Goal: Information Seeking & Learning: Understand process/instructions

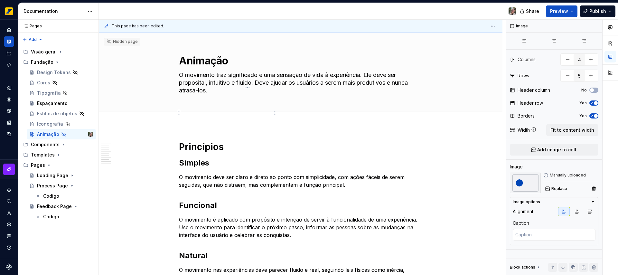
type textarea "*"
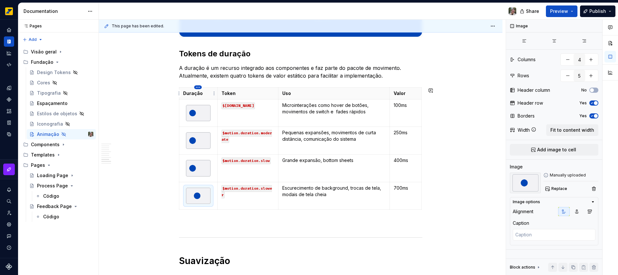
click at [196, 86] on html "Octane Design system data Documentation Share Preview Publish Pages Pages Add A…" at bounding box center [309, 137] width 618 height 275
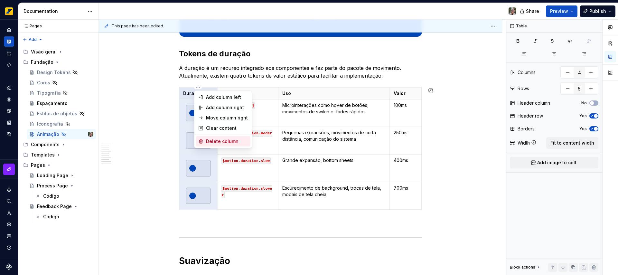
click at [207, 144] on div "Delete column" at bounding box center [227, 141] width 42 height 6
type input "3"
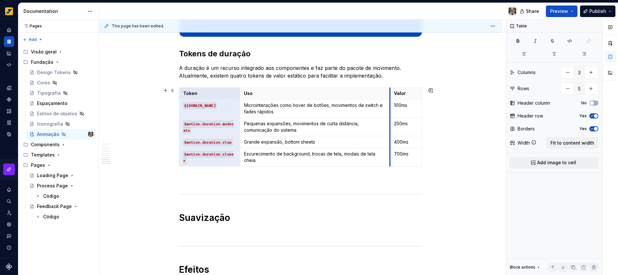
drag, startPoint x: 351, startPoint y: 90, endPoint x: 390, endPoint y: 88, distance: 38.7
click at [390, 88] on th "Valor" at bounding box center [406, 93] width 32 height 12
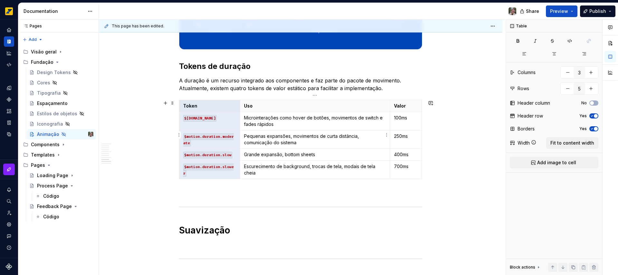
scroll to position [783, 0]
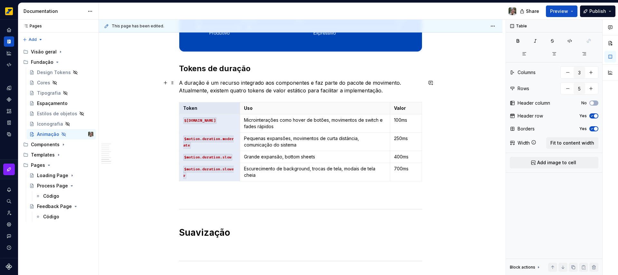
click at [397, 93] on p "A duração é um recurso integrado aos componentes e faz parte do pacote de movim…" at bounding box center [300, 86] width 243 height 15
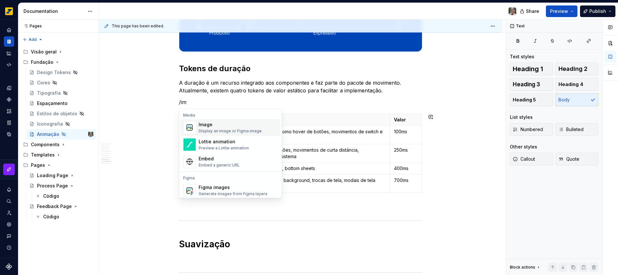
click at [231, 130] on div "Display an image or Figma image" at bounding box center [230, 130] width 63 height 5
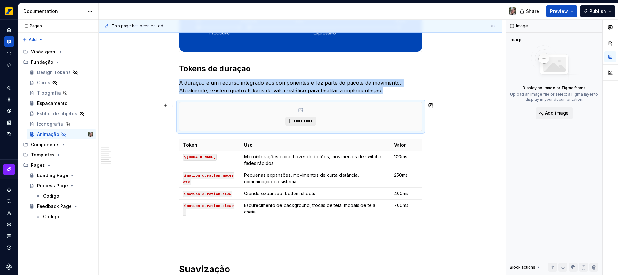
click at [300, 121] on span "*********" at bounding box center [303, 120] width 20 height 5
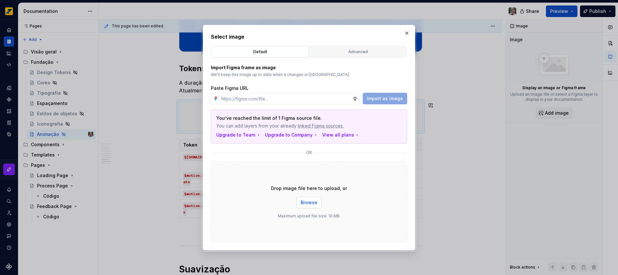
click at [307, 199] on span "Browse" at bounding box center [309, 202] width 17 height 6
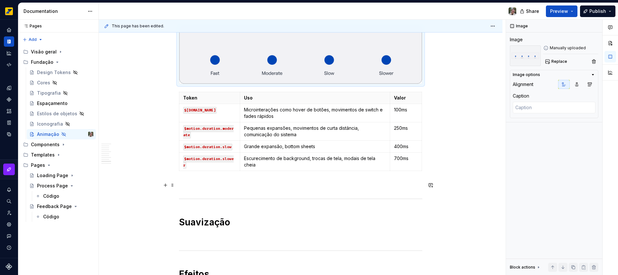
scroll to position [840, 0]
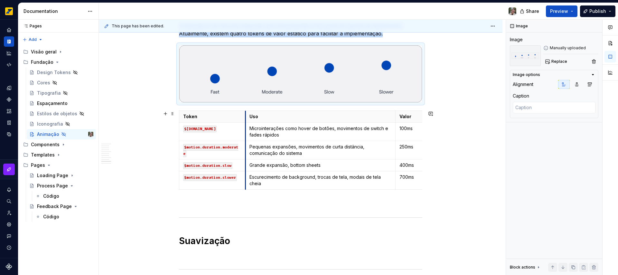
drag, startPoint x: 240, startPoint y: 118, endPoint x: 246, endPoint y: 116, distance: 5.8
click at [246, 116] on th "Uso" at bounding box center [320, 117] width 150 height 12
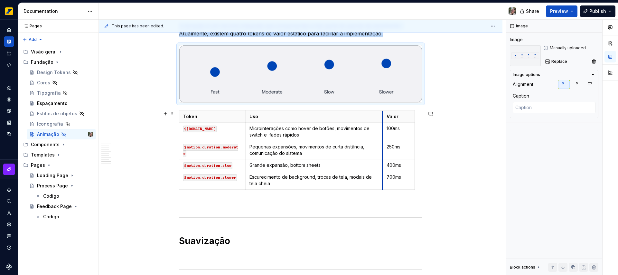
drag, startPoint x: 396, startPoint y: 116, endPoint x: 383, endPoint y: 114, distance: 13.1
click at [383, 114] on th "Valor" at bounding box center [399, 117] width 32 height 12
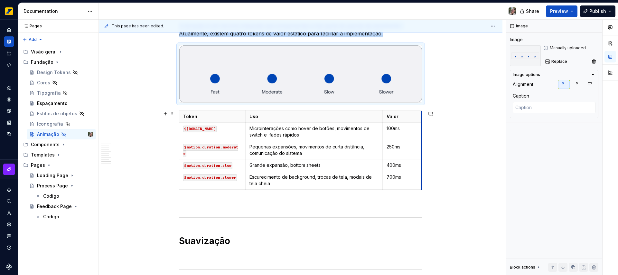
drag, startPoint x: 414, startPoint y: 116, endPoint x: 421, endPoint y: 115, distance: 7.5
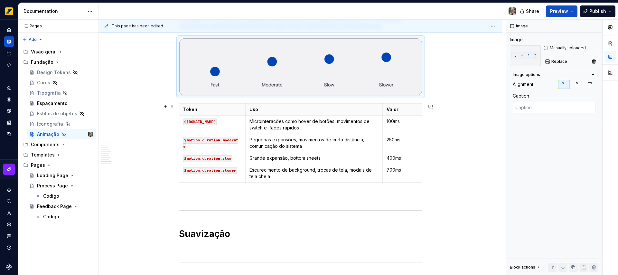
scroll to position [853, 0]
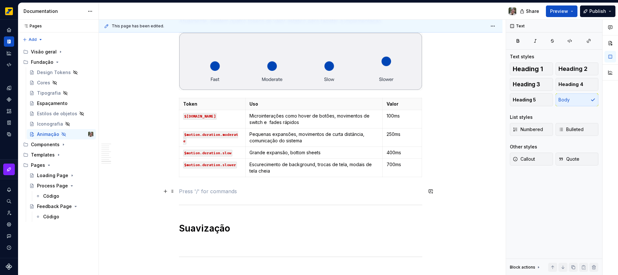
click at [189, 189] on p at bounding box center [300, 191] width 243 height 8
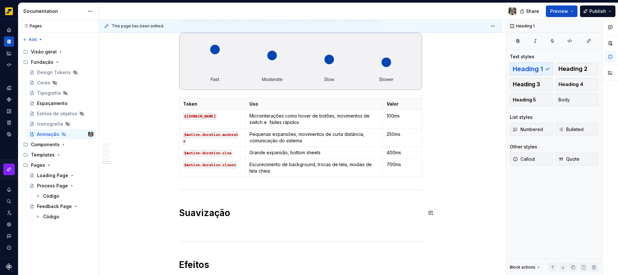
click at [221, 228] on p at bounding box center [300, 228] width 243 height 8
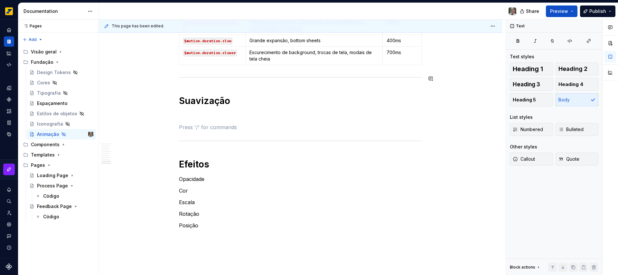
scroll to position [979, 0]
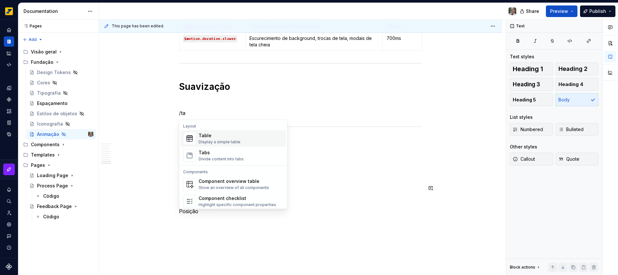
click at [207, 137] on div "Table" at bounding box center [220, 135] width 42 height 6
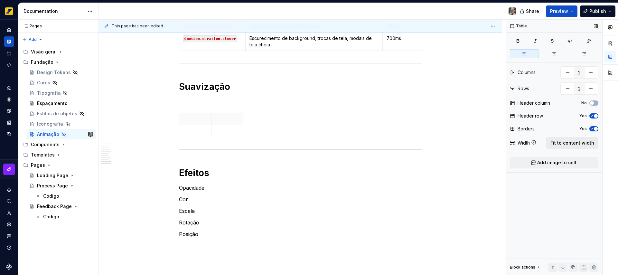
click at [578, 144] on span "Fit to content width" at bounding box center [572, 143] width 44 height 6
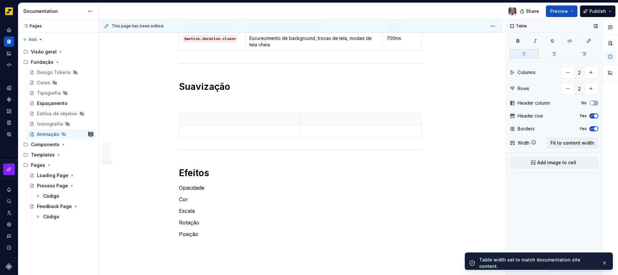
click at [596, 115] on span "button" at bounding box center [596, 116] width 4 height 4
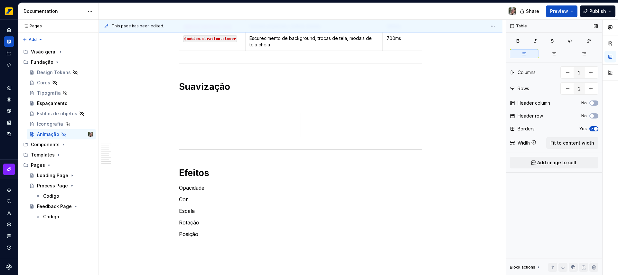
click at [596, 127] on span "button" at bounding box center [596, 129] width 4 height 4
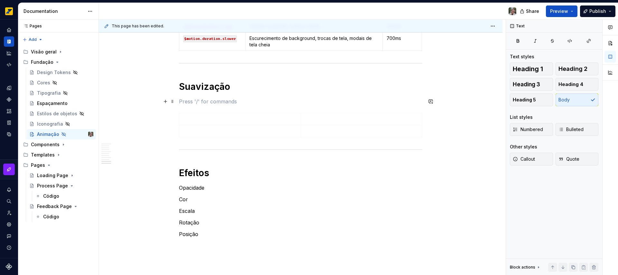
click at [197, 99] on p at bounding box center [300, 102] width 243 height 8
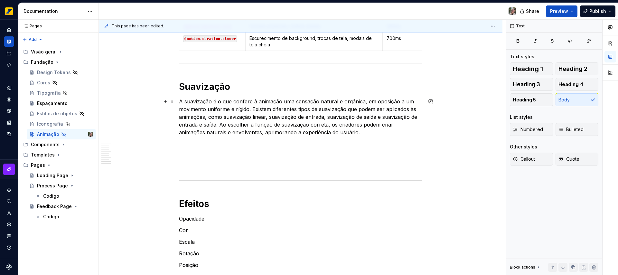
click at [219, 124] on p "A suavização é o que confere à animação uma sensação natural e orgânica, em opo…" at bounding box center [300, 117] width 243 height 39
click at [332, 125] on p "A suavização é o que confere à animação uma sensação natural e orgânica, em opo…" at bounding box center [300, 117] width 243 height 39
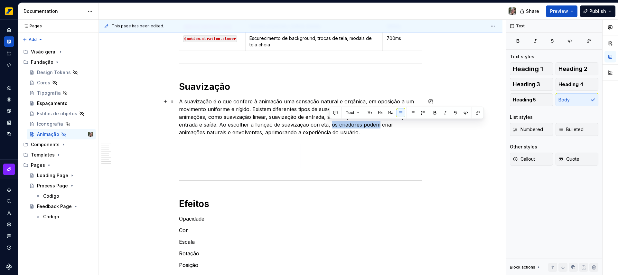
drag, startPoint x: 332, startPoint y: 125, endPoint x: 368, endPoint y: 125, distance: 36.4
click at [368, 125] on p "A suavização é o que confere à animação uma sensação natural e orgânica, em opo…" at bounding box center [300, 117] width 243 height 39
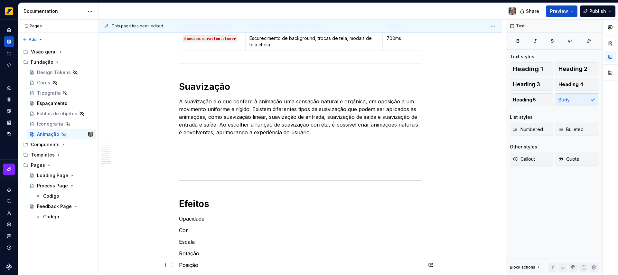
type textarea "*"
